Goal: Task Accomplishment & Management: Manage account settings

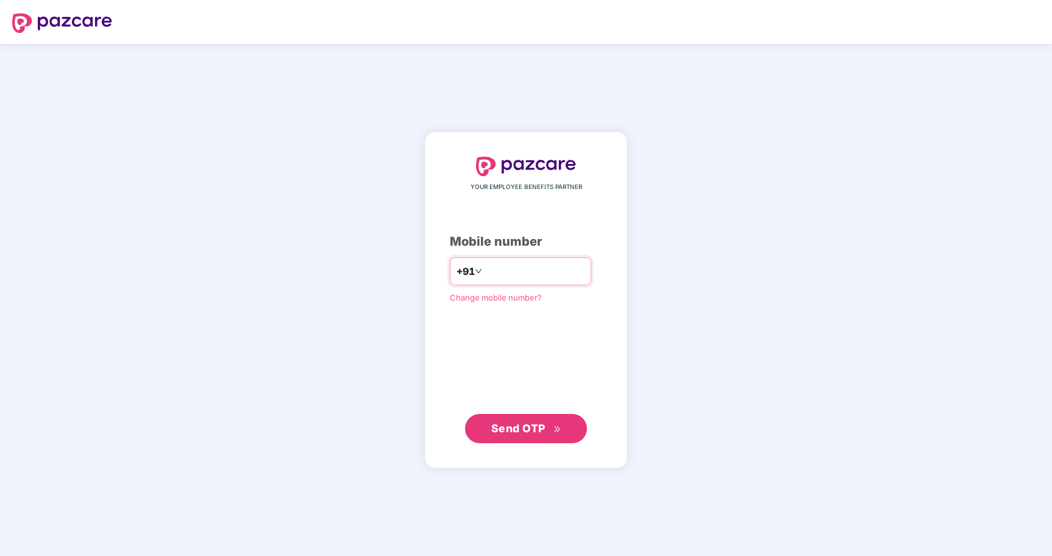
click at [517, 268] on input "number" at bounding box center [535, 271] width 100 height 20
type input "**********"
click at [527, 424] on span "Send OTP" at bounding box center [518, 427] width 54 height 13
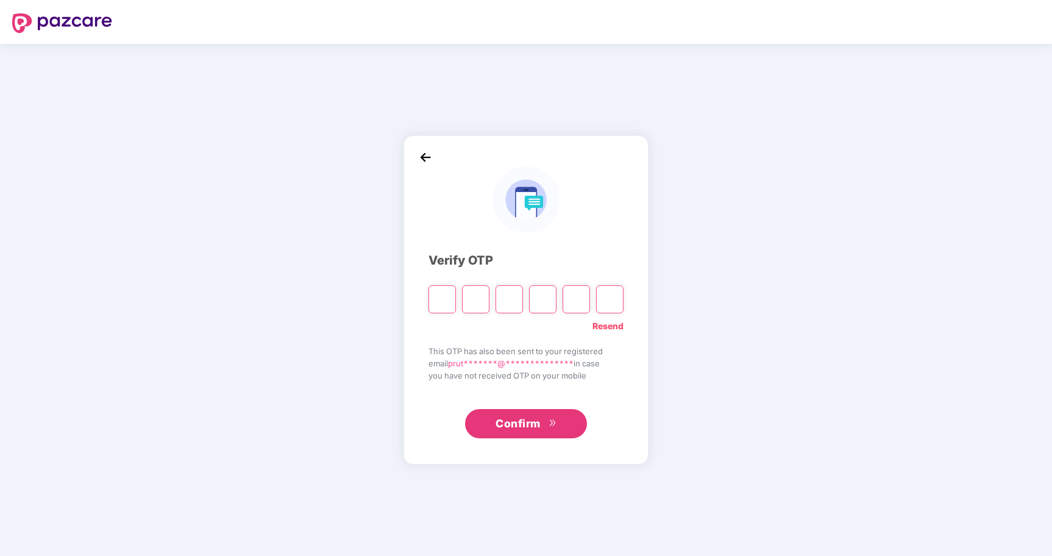
type input "*"
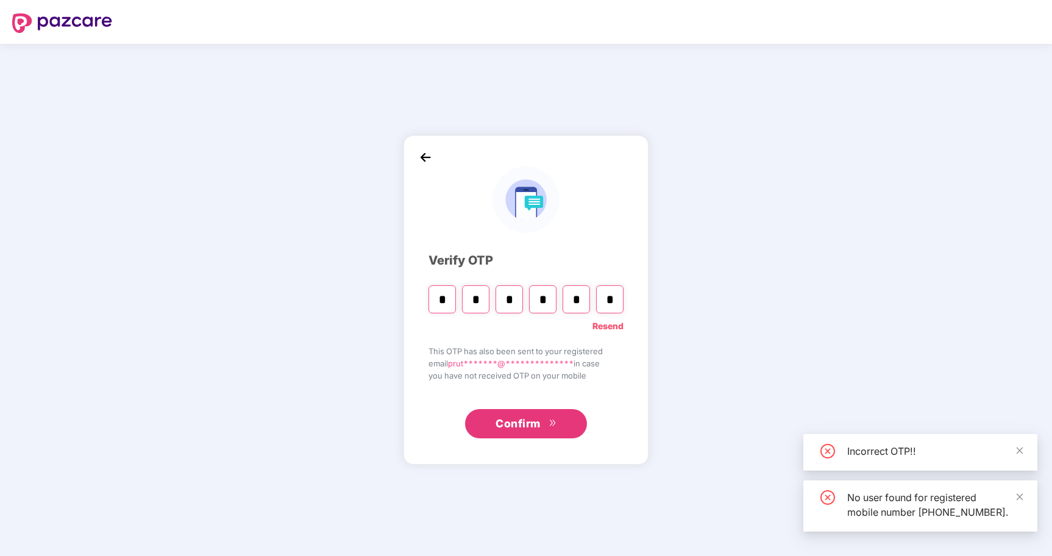
type input "*"
click at [530, 419] on span "Confirm" at bounding box center [518, 423] width 45 height 17
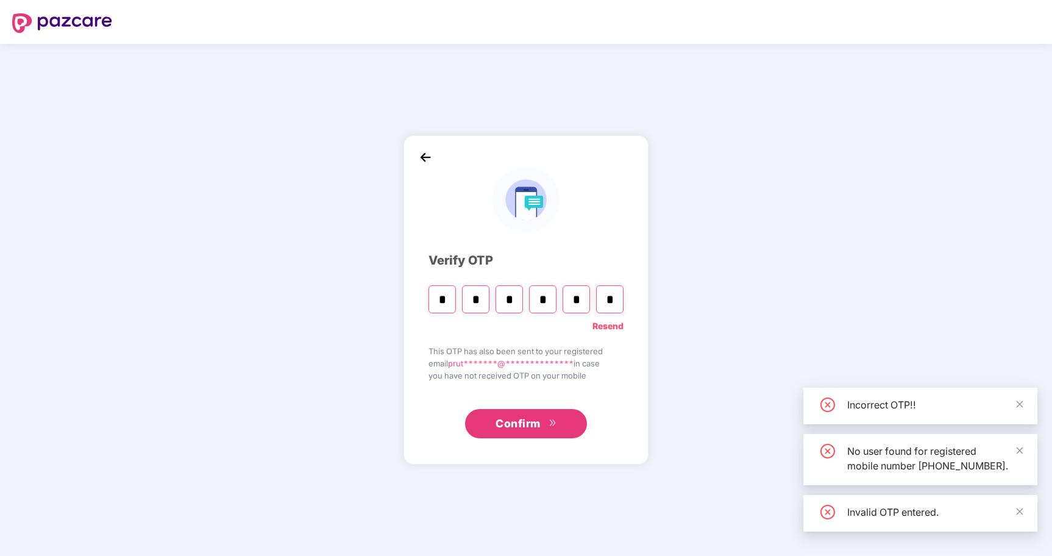
click at [540, 427] on span "Confirm" at bounding box center [518, 423] width 45 height 17
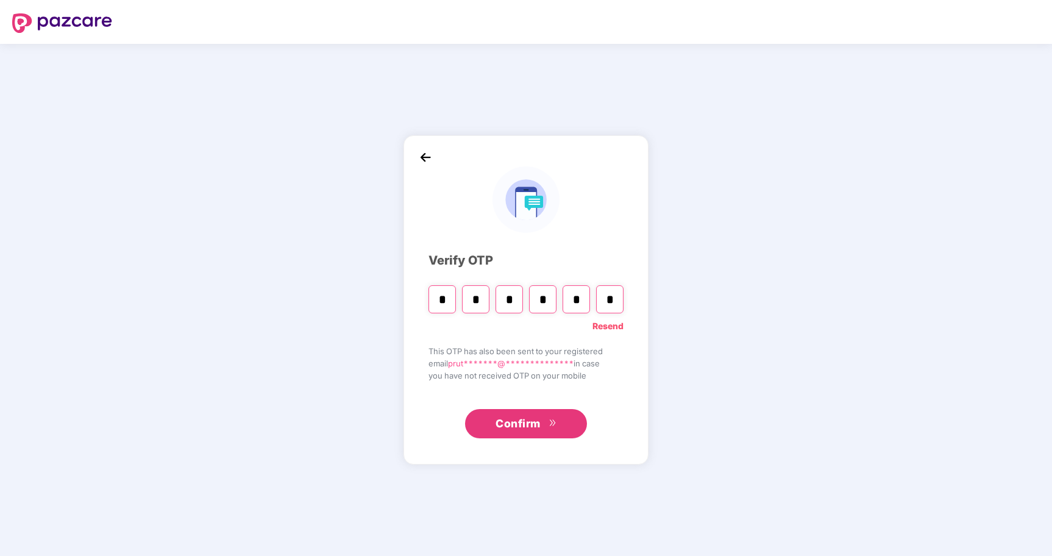
click at [613, 333] on div "**********" at bounding box center [525, 299] width 195 height 278
click at [584, 300] on input "*" at bounding box center [576, 299] width 27 height 28
type input "*"
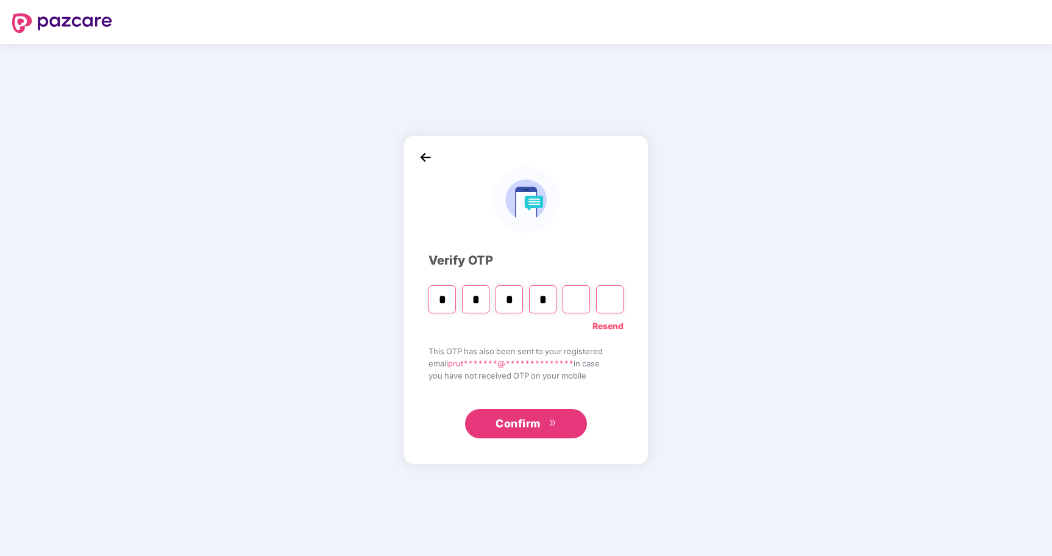
type input "*"
click at [436, 302] on input "*" at bounding box center [441, 299] width 27 height 28
type input "*"
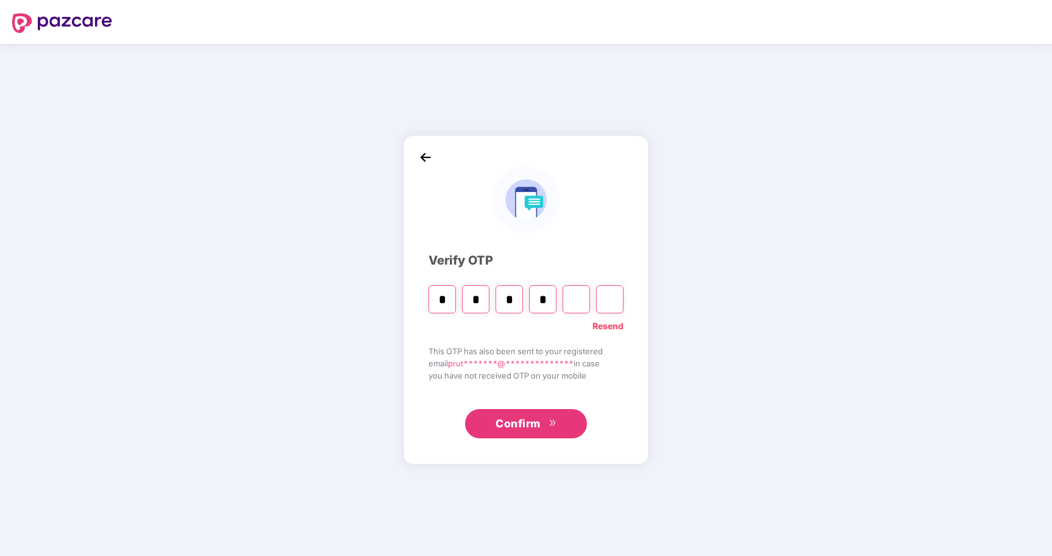
type input "*"
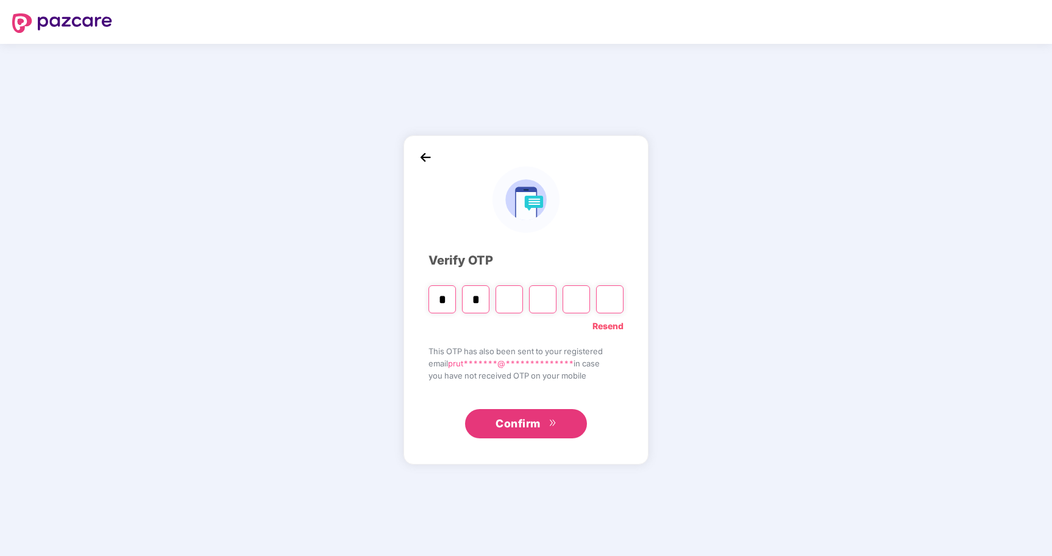
type input "*"
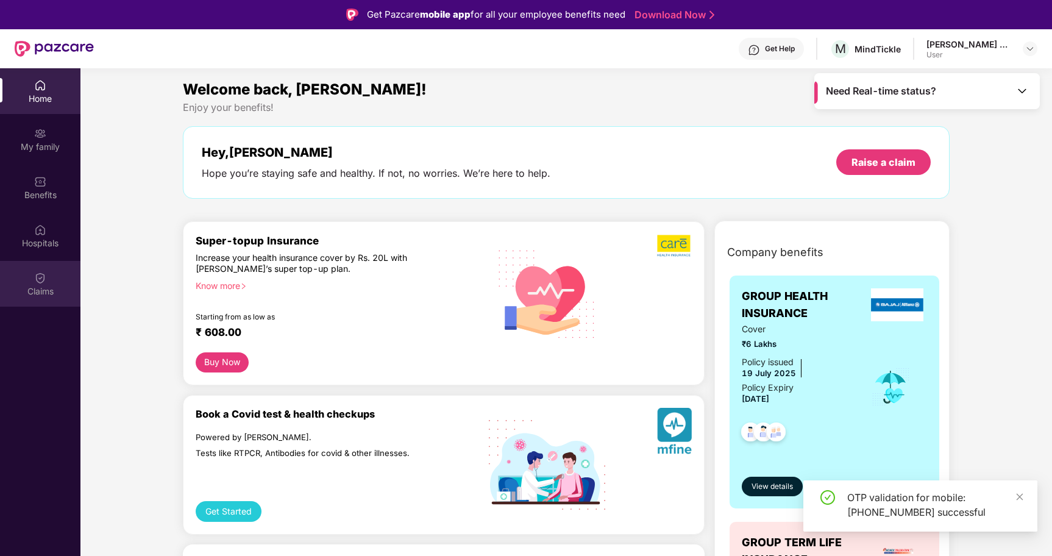
click at [46, 281] on img at bounding box center [40, 278] width 12 height 12
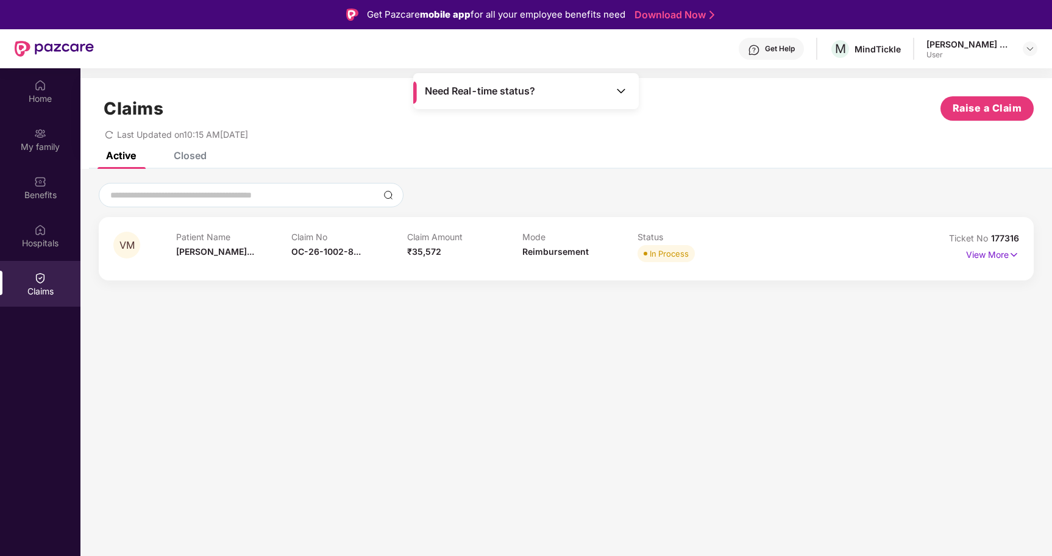
click at [524, 264] on div "Mode Reimbursement" at bounding box center [579, 249] width 115 height 34
click at [1015, 249] on img at bounding box center [1014, 254] width 10 height 13
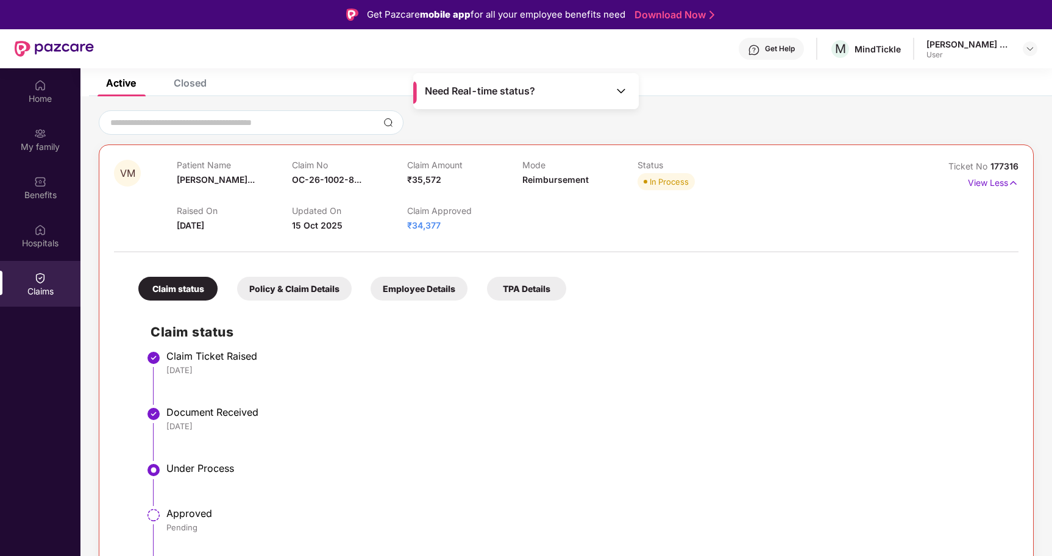
scroll to position [68, 0]
